Goal: Task Accomplishment & Management: Use online tool/utility

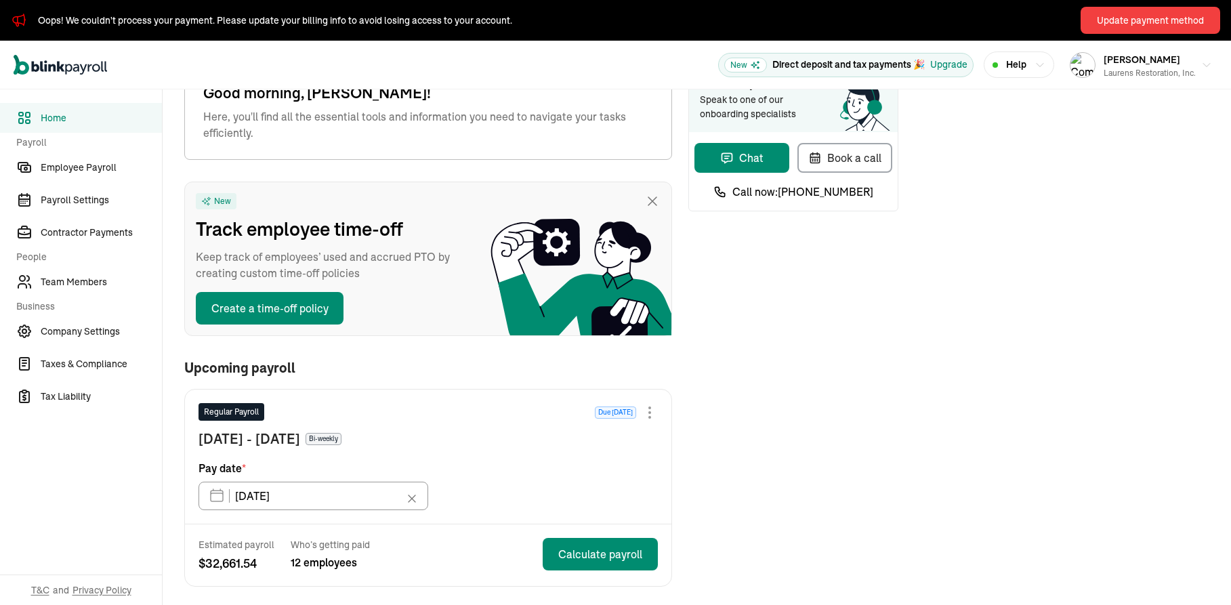
scroll to position [244, 0]
